Goal: Task Accomplishment & Management: Complete application form

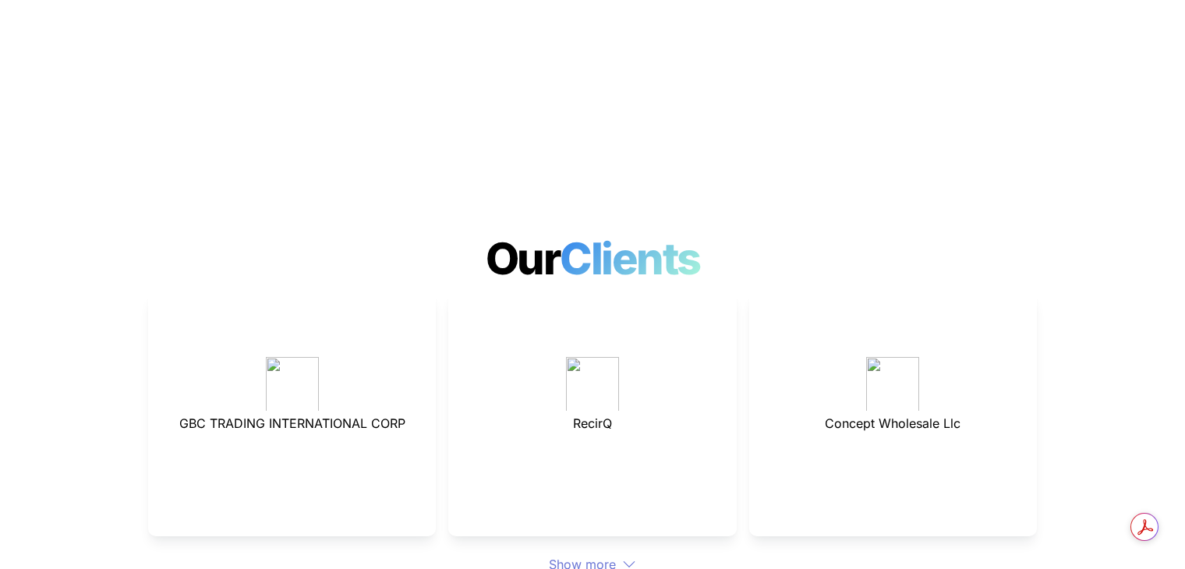
scroll to position [4018, 0]
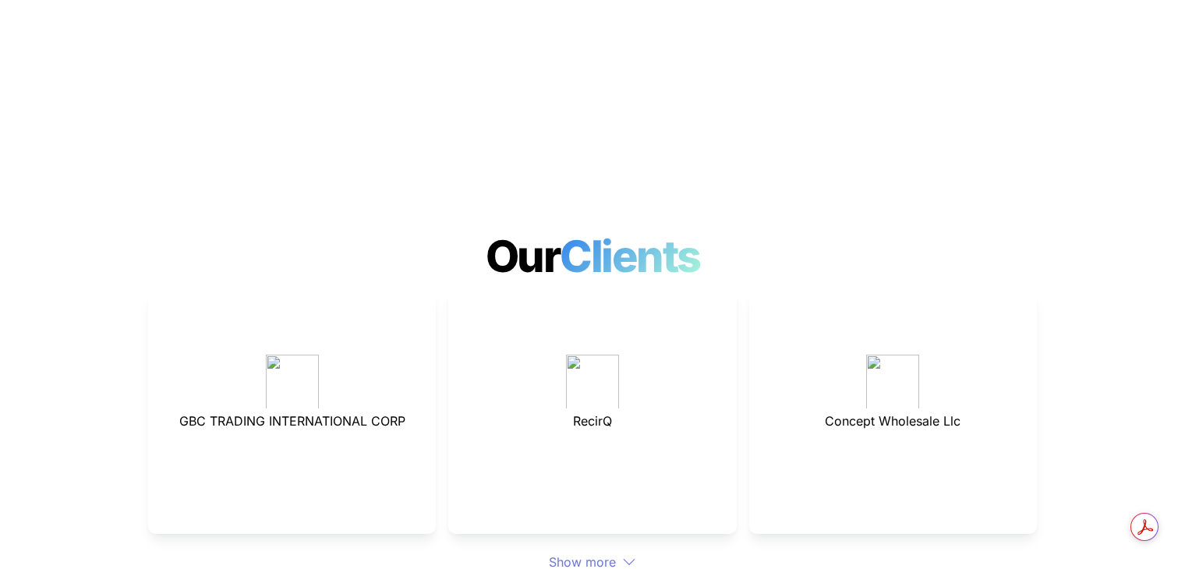
click at [576, 553] on div "Show more" at bounding box center [592, 562] width 889 height 19
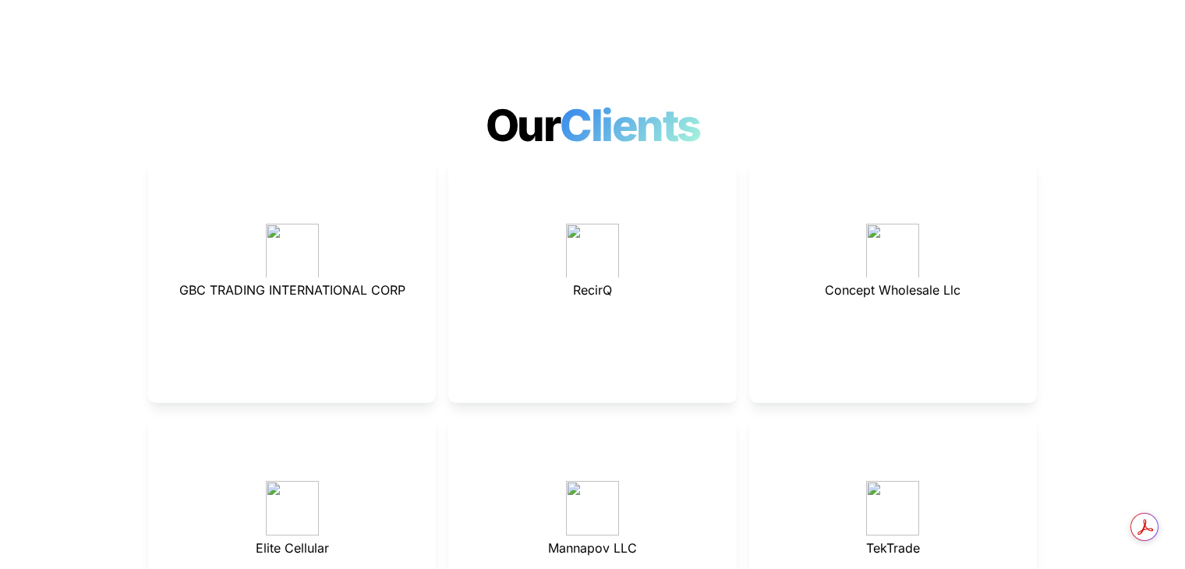
drag, startPoint x: 828, startPoint y: 238, endPoint x: 973, endPoint y: 248, distance: 145.3
click at [973, 277] on p "Concept Wholesale Llc" at bounding box center [892, 289] width 249 height 25
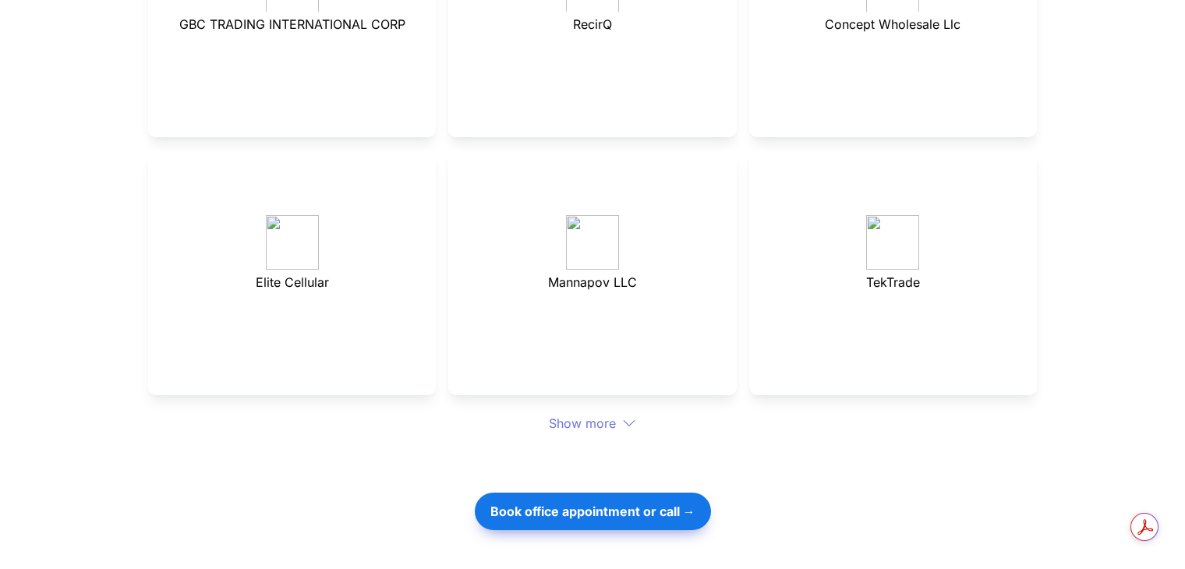
scroll to position [4527, 0]
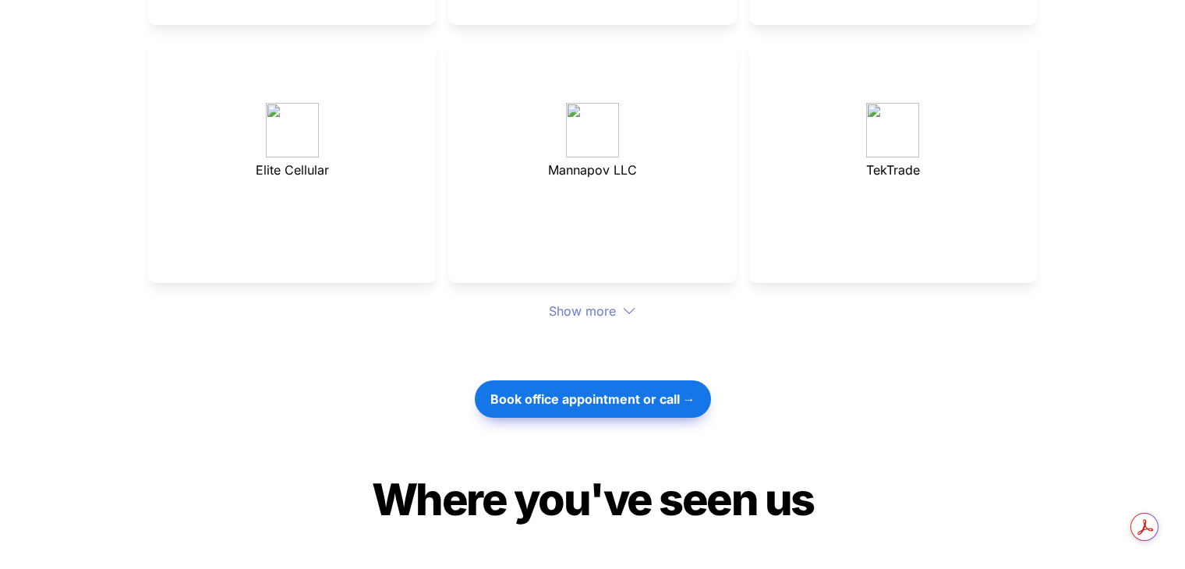
click at [584, 302] on div "Show more" at bounding box center [592, 311] width 889 height 19
click at [627, 304] on icon at bounding box center [629, 311] width 14 height 14
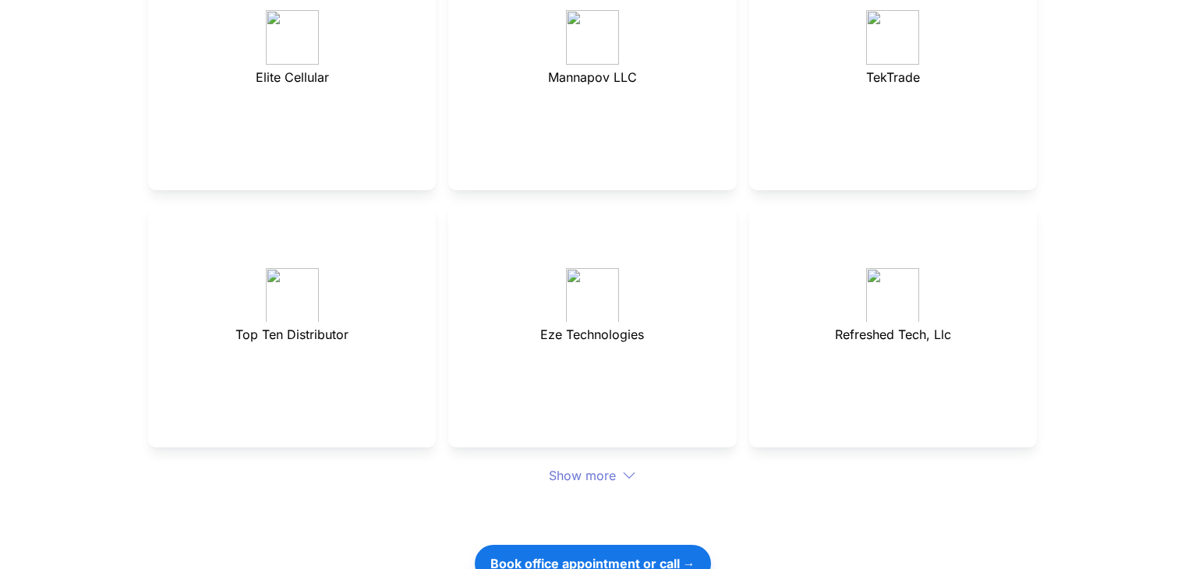
scroll to position [4667, 0]
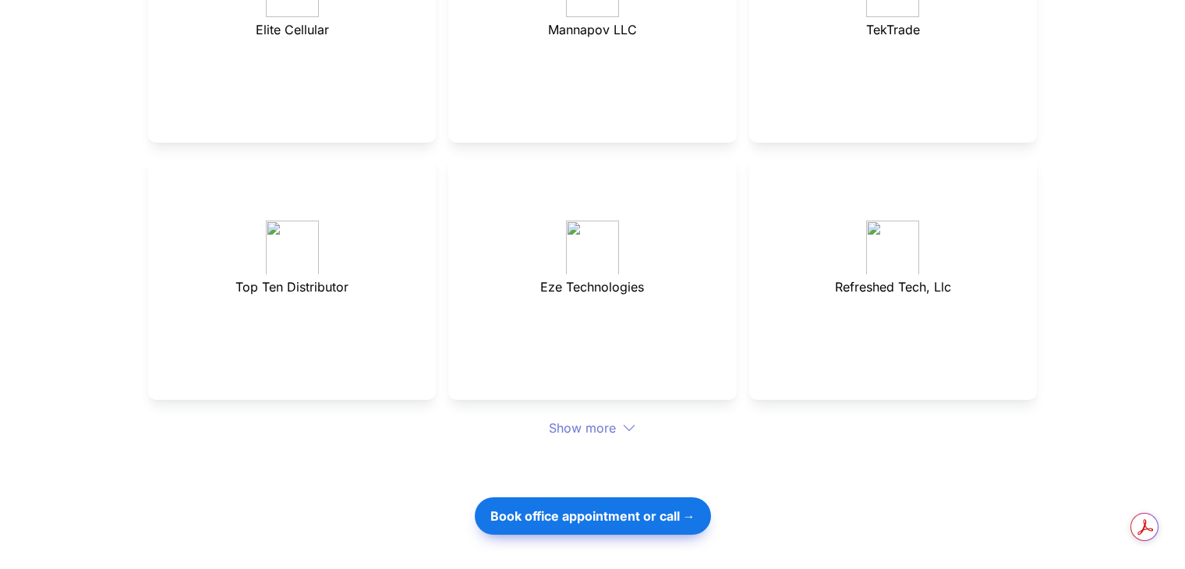
click at [628, 421] on icon at bounding box center [629, 428] width 14 height 14
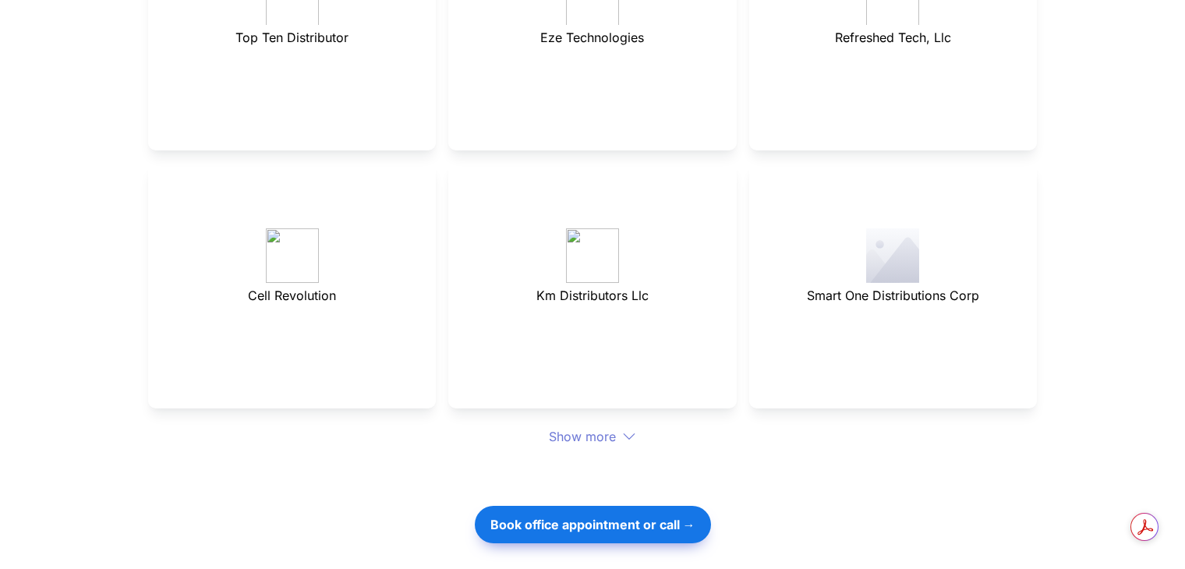
scroll to position [4941, 0]
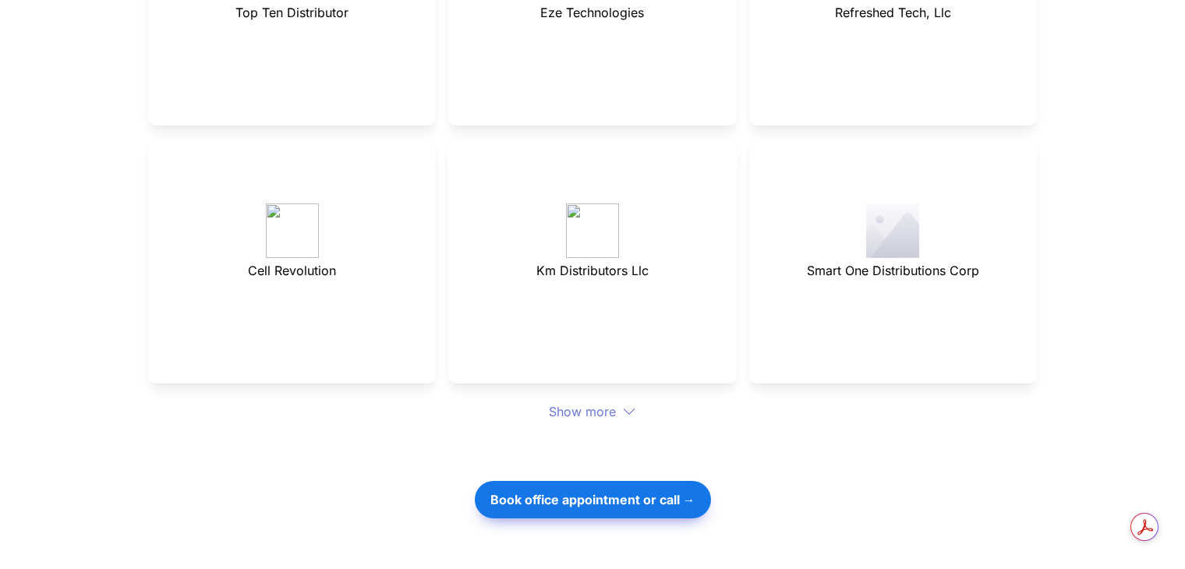
click at [626, 408] on icon at bounding box center [630, 411] width 12 height 6
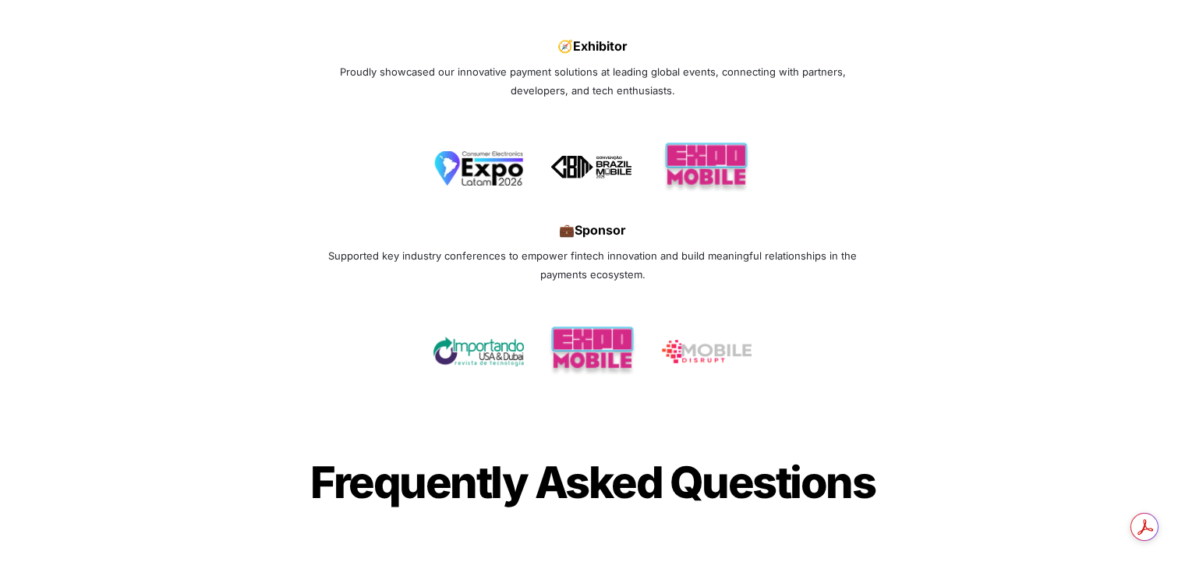
scroll to position [6029, 0]
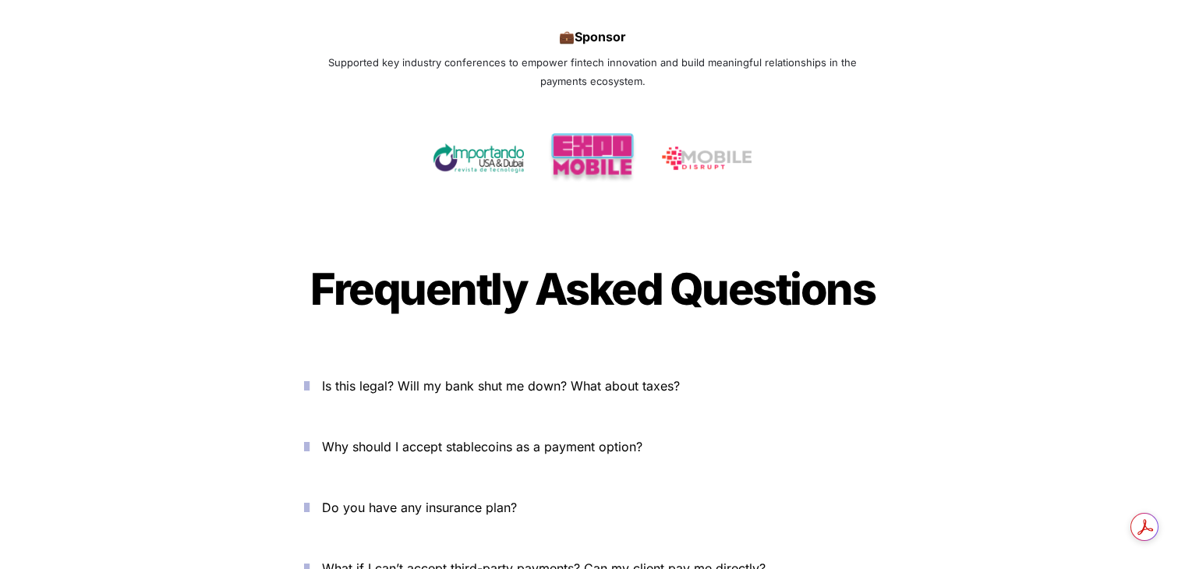
click at [309, 376] on icon "button" at bounding box center [306, 385] width 5 height 19
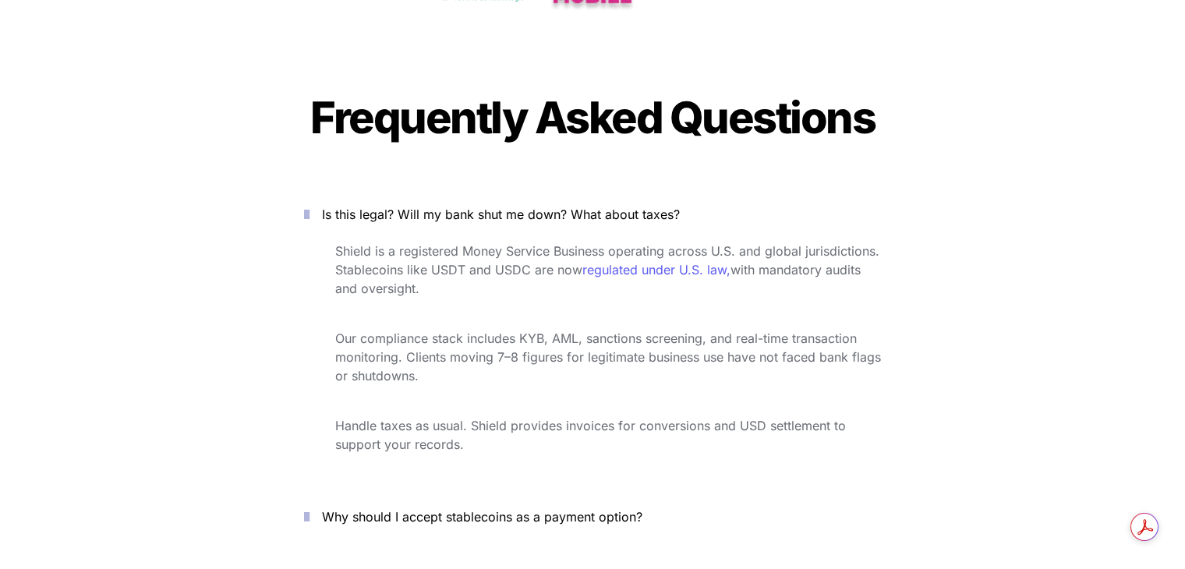
scroll to position [6207, 0]
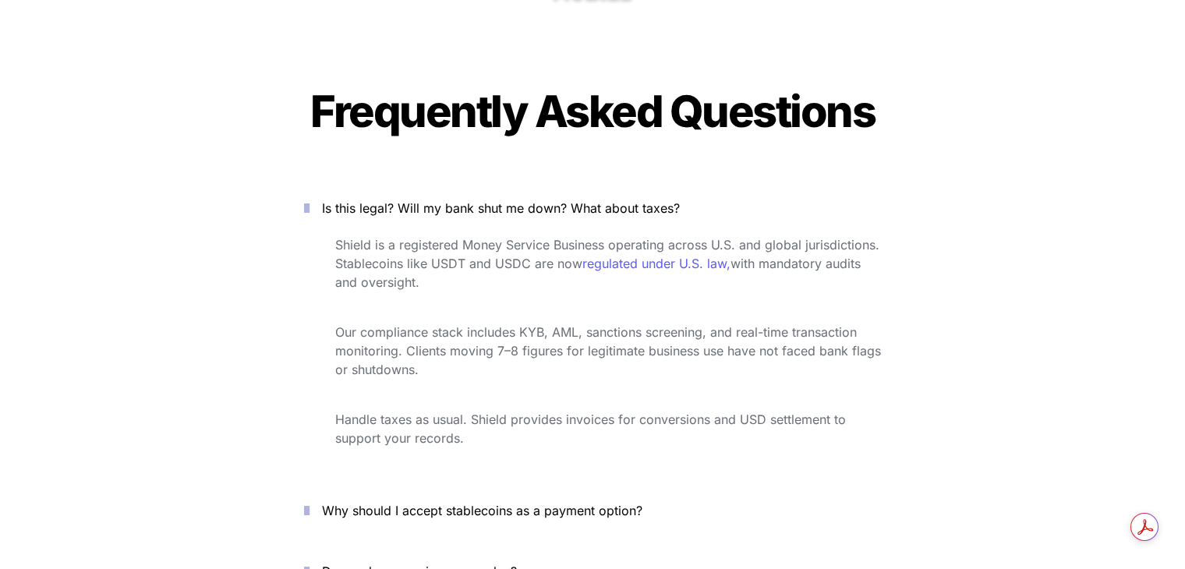
click at [309, 501] on icon "button" at bounding box center [306, 510] width 5 height 19
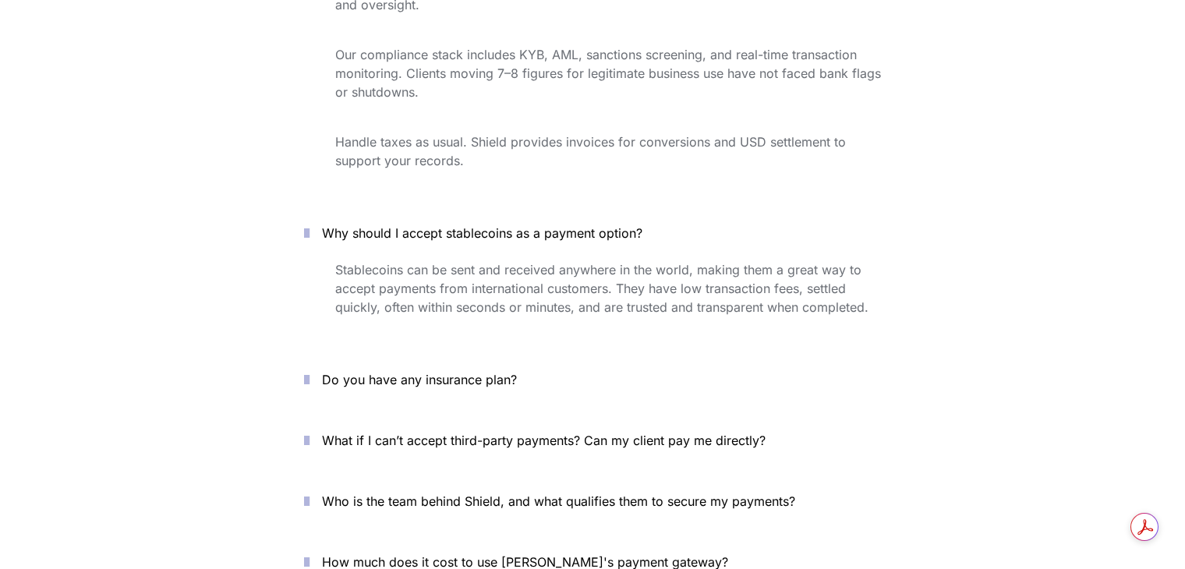
scroll to position [6485, 0]
click at [309, 492] on icon "button" at bounding box center [306, 501] width 5 height 19
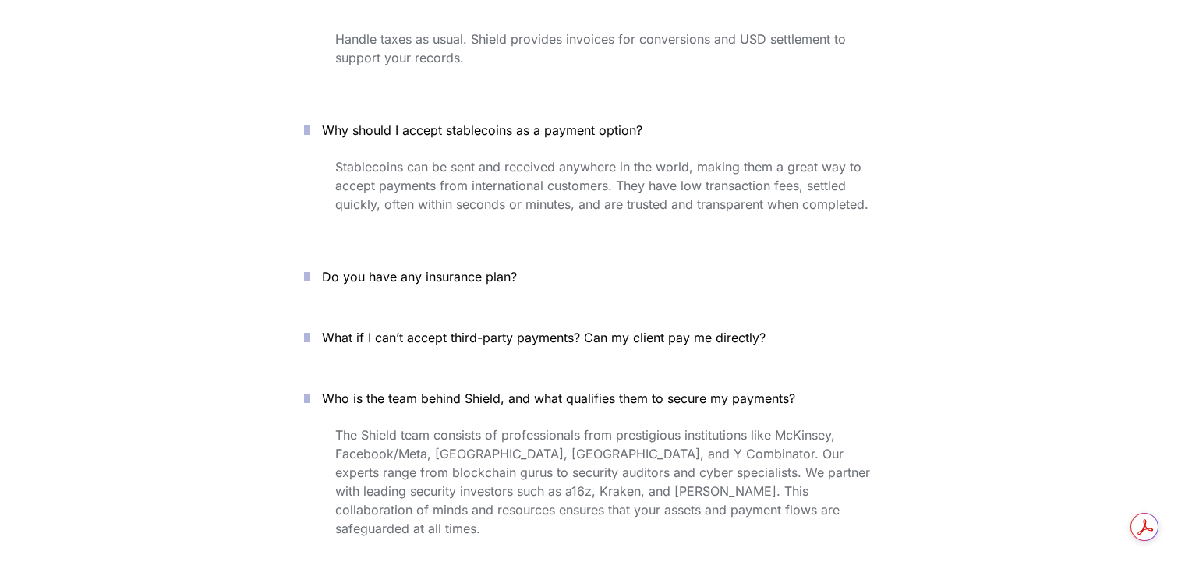
scroll to position [6681, 0]
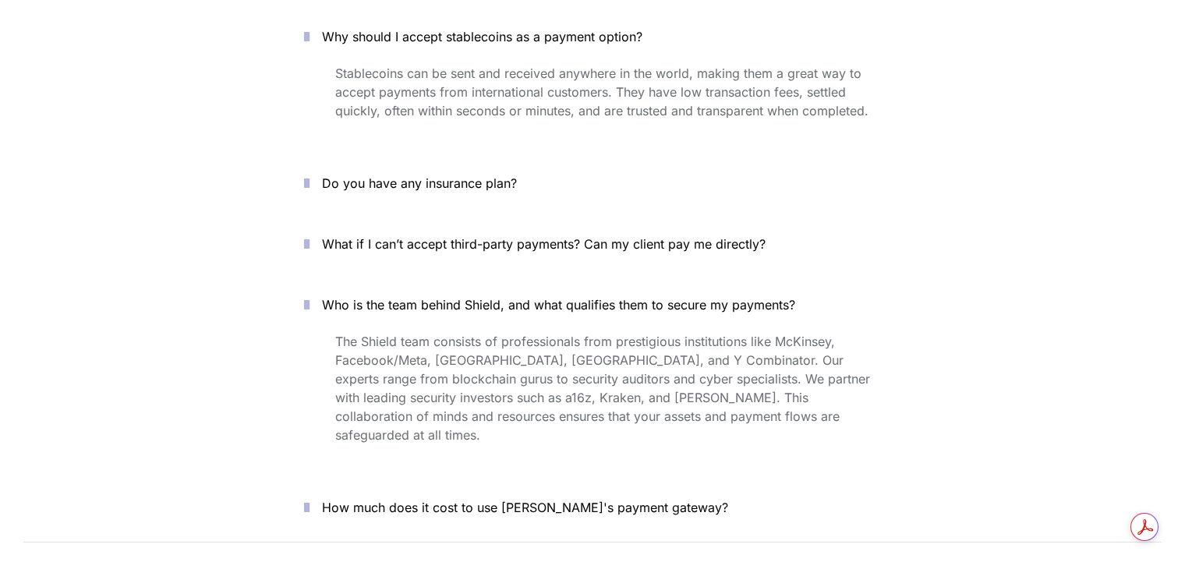
click at [309, 498] on icon "button" at bounding box center [306, 507] width 5 height 19
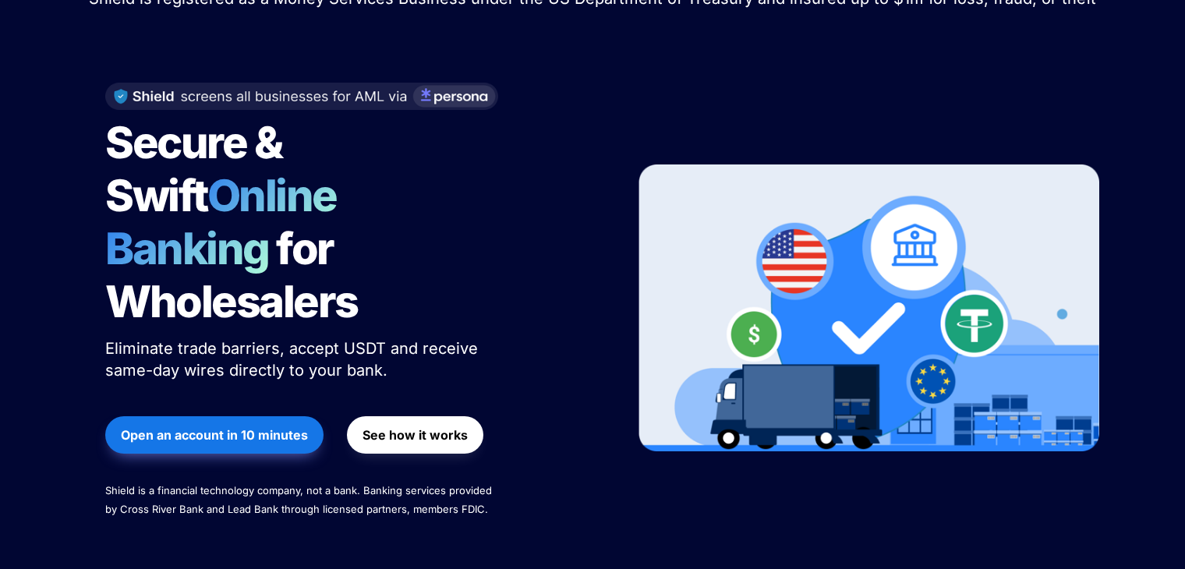
scroll to position [0, 0]
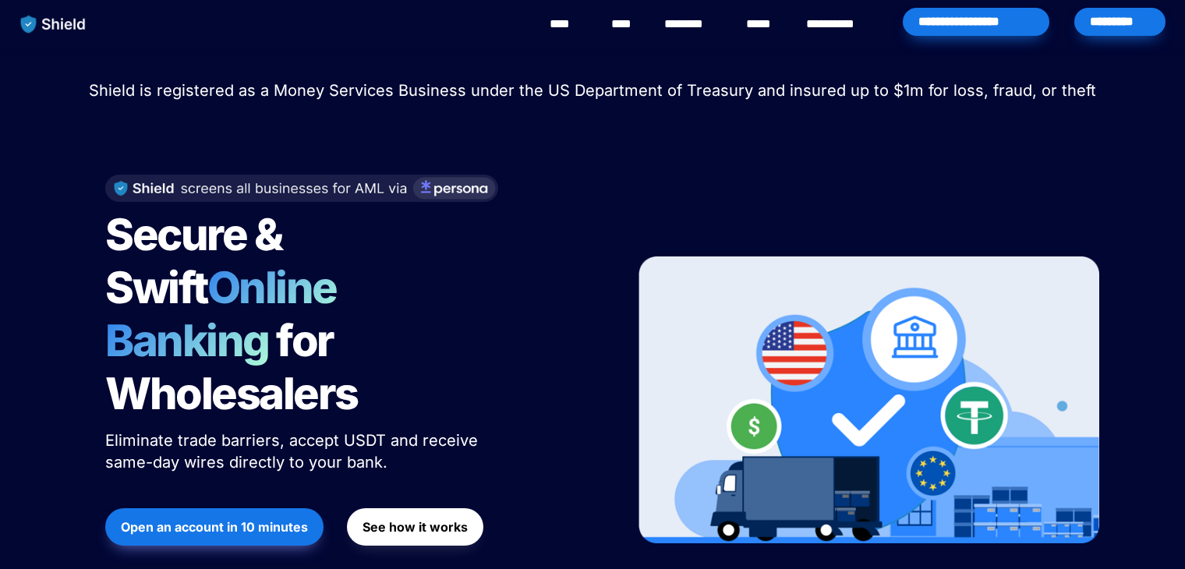
click at [687, 25] on link "********" at bounding box center [691, 24] width 55 height 19
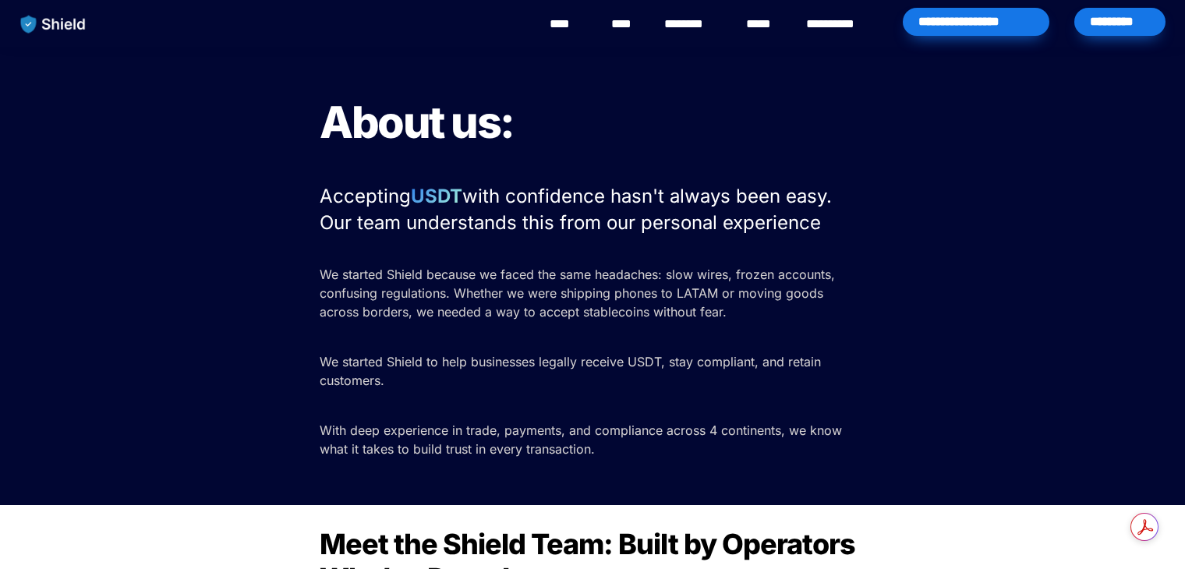
click at [675, 15] on link "********" at bounding box center [691, 24] width 55 height 19
click at [554, 30] on link "****" at bounding box center [566, 24] width 35 height 19
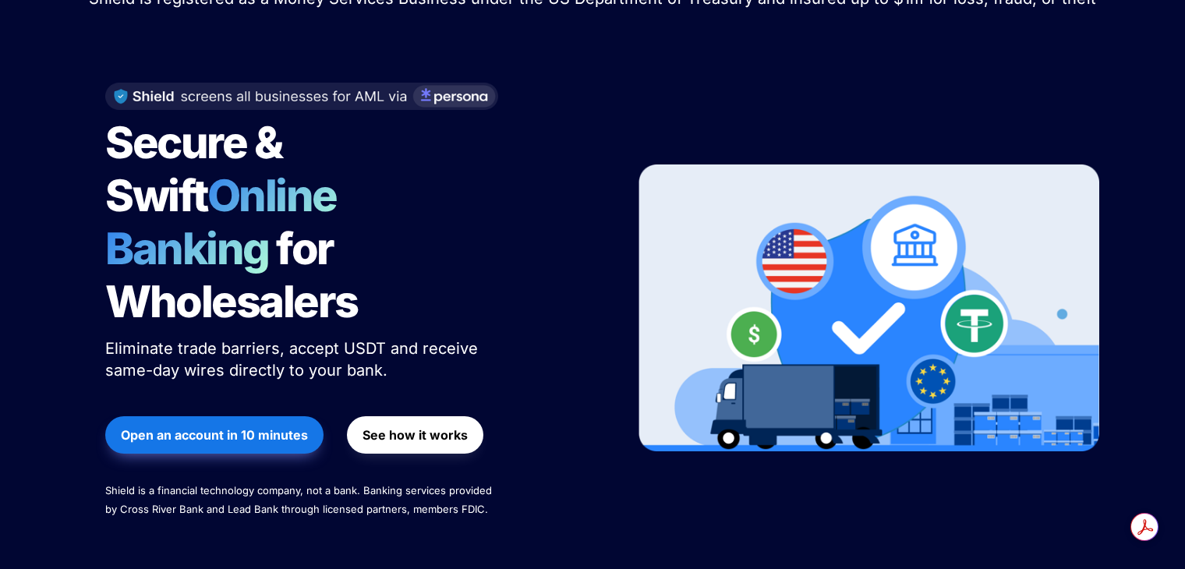
scroll to position [93, 0]
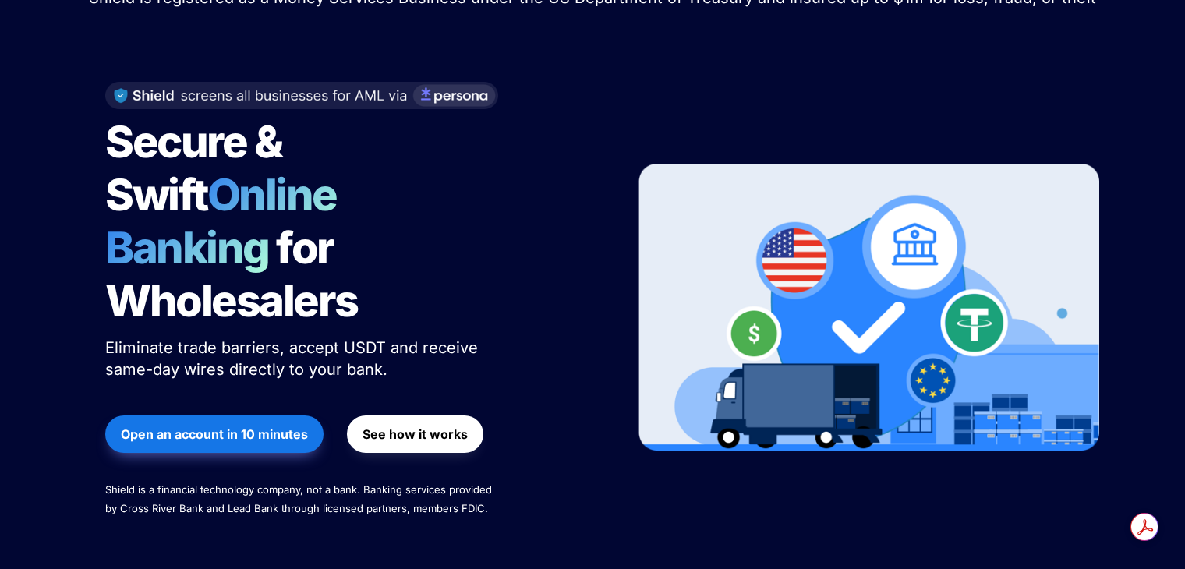
click at [238, 415] on button "Open an account in 10 minutes" at bounding box center [214, 433] width 218 height 37
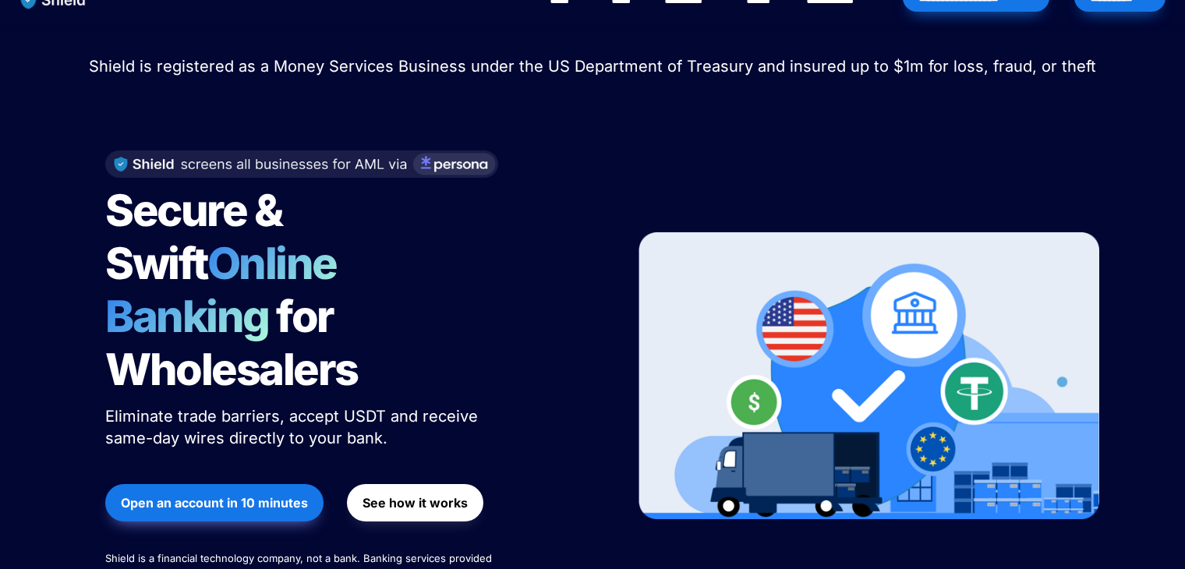
scroll to position [0, 0]
